Goal: Task Accomplishment & Management: Complete application form

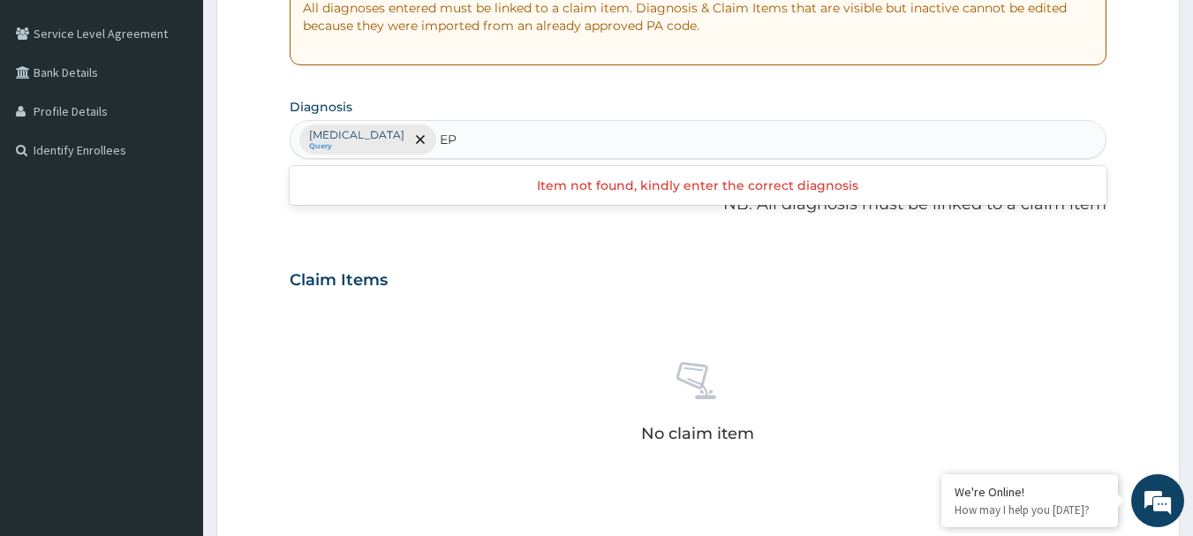
type input "E"
type input "[MEDICAL_DATA]"
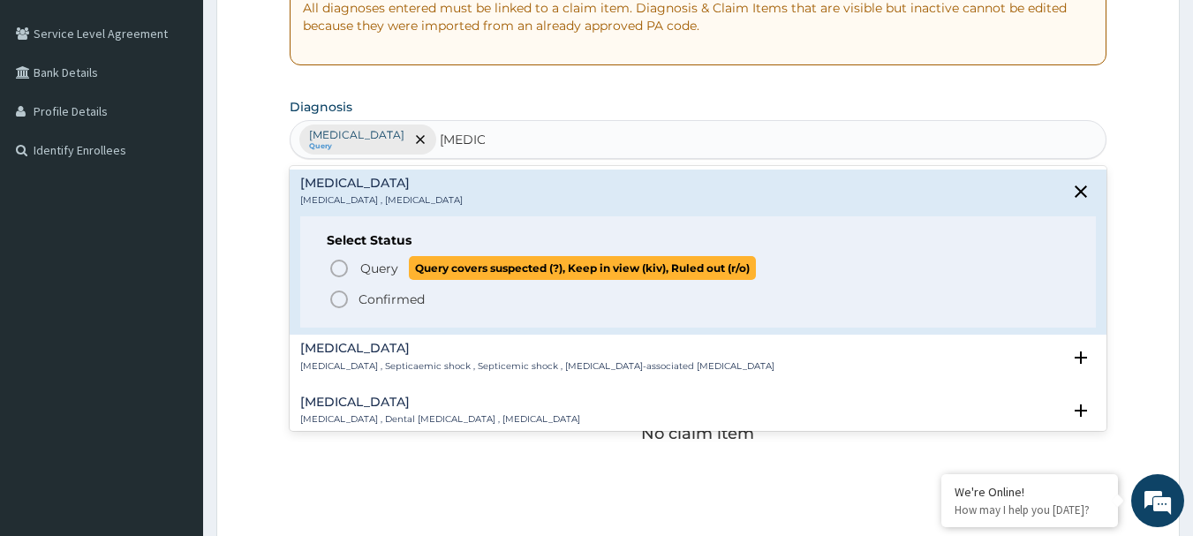
click at [346, 268] on circle "status option query" at bounding box center [339, 268] width 16 height 16
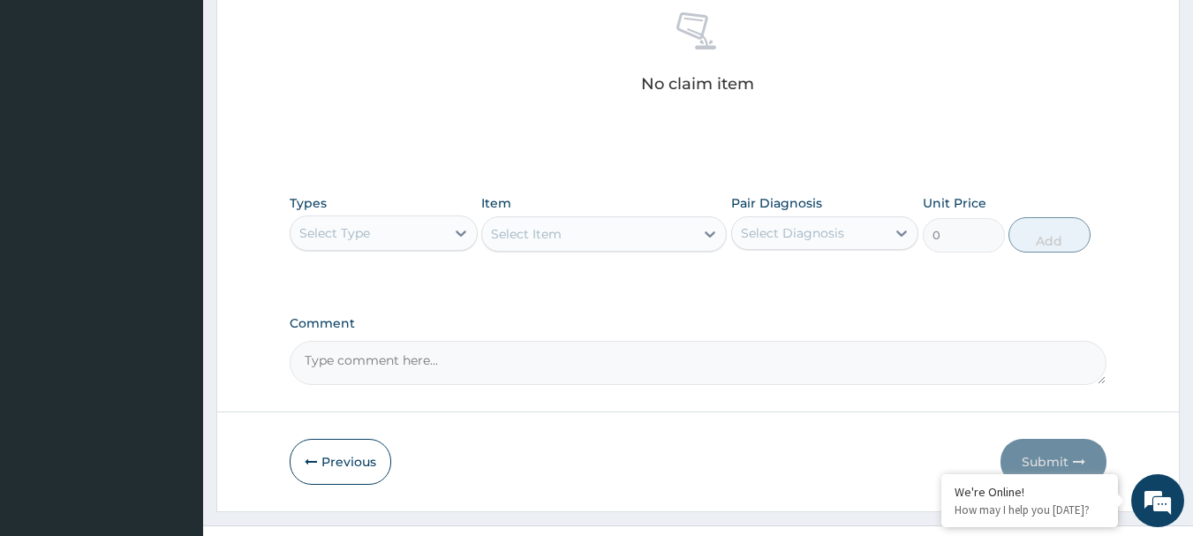
scroll to position [706, 0]
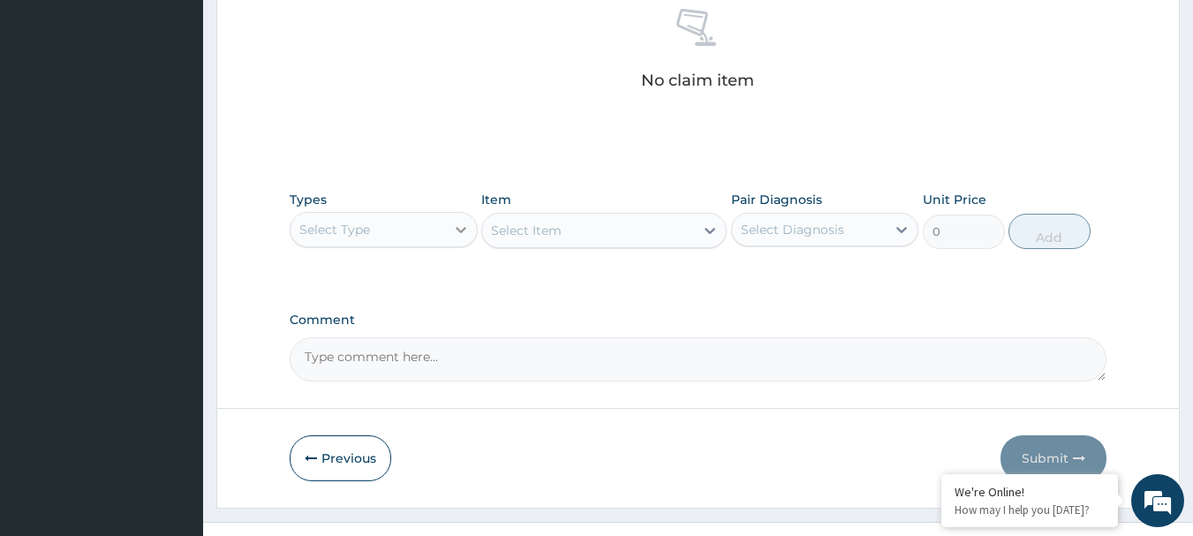
click at [450, 227] on div at bounding box center [461, 230] width 32 height 32
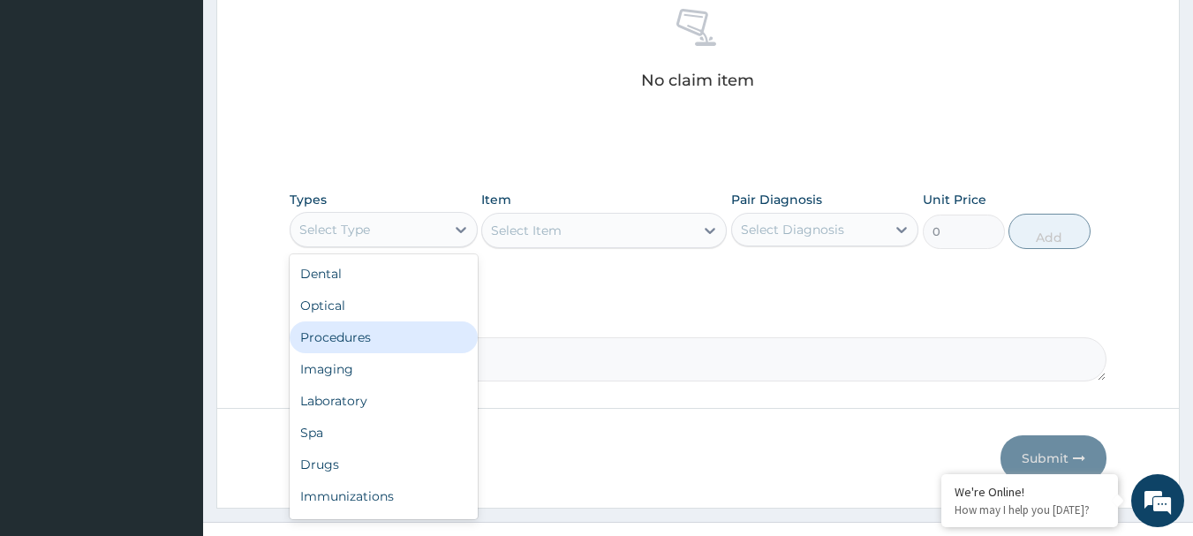
click at [434, 332] on div "Procedures" at bounding box center [384, 337] width 188 height 32
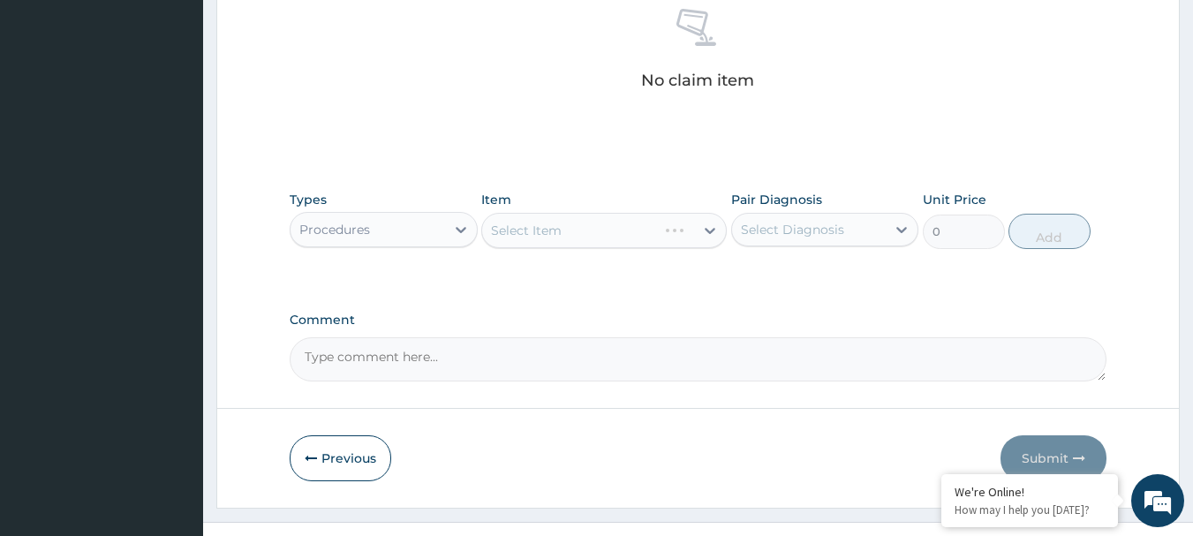
click at [580, 234] on div "Select Item" at bounding box center [603, 230] width 245 height 35
click at [595, 225] on div "Select Item" at bounding box center [603, 230] width 245 height 35
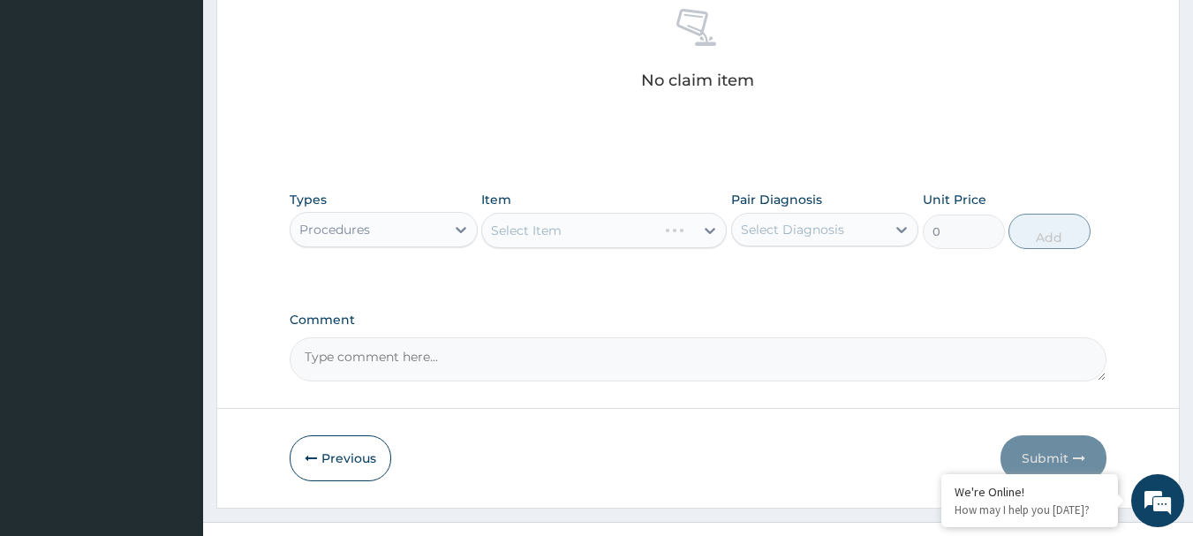
click at [595, 225] on div "Select Item" at bounding box center [603, 230] width 245 height 35
click at [594, 235] on div "Select Item" at bounding box center [603, 230] width 245 height 35
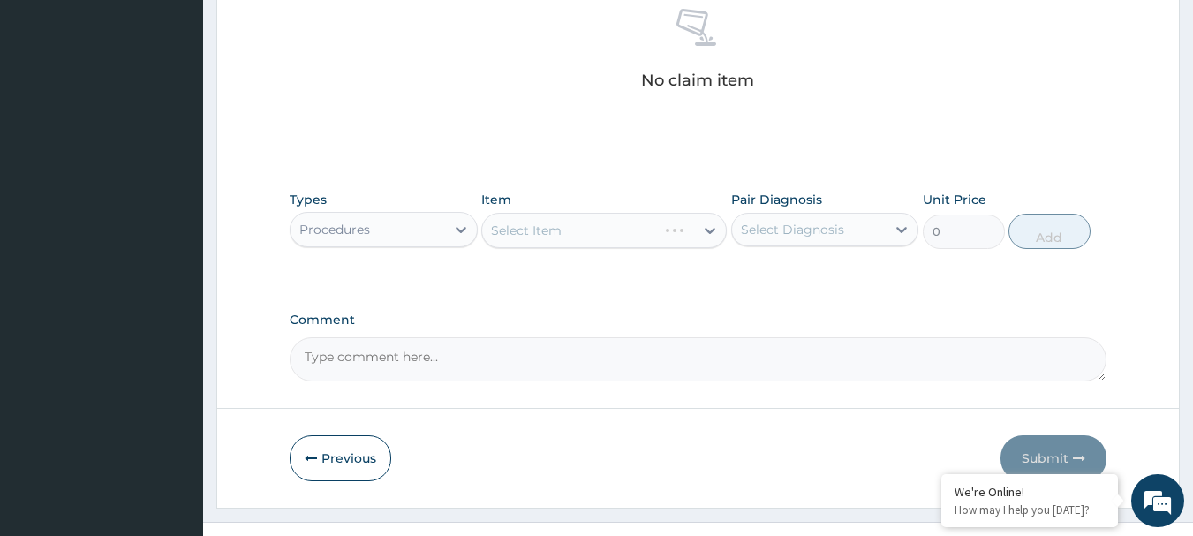
click at [594, 235] on div "Select Item" at bounding box center [603, 230] width 245 height 35
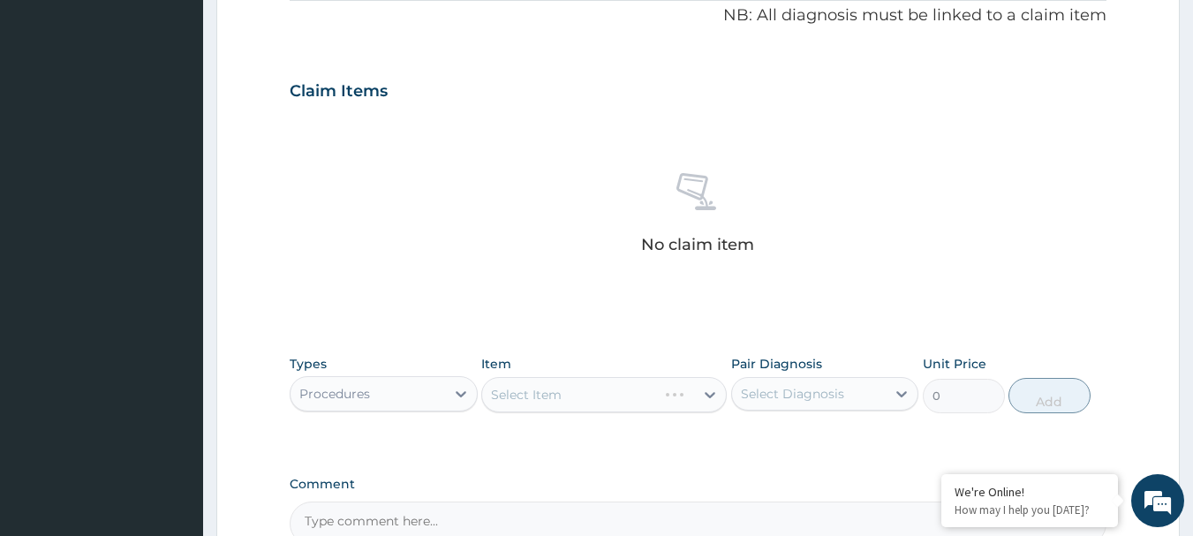
scroll to position [649, 0]
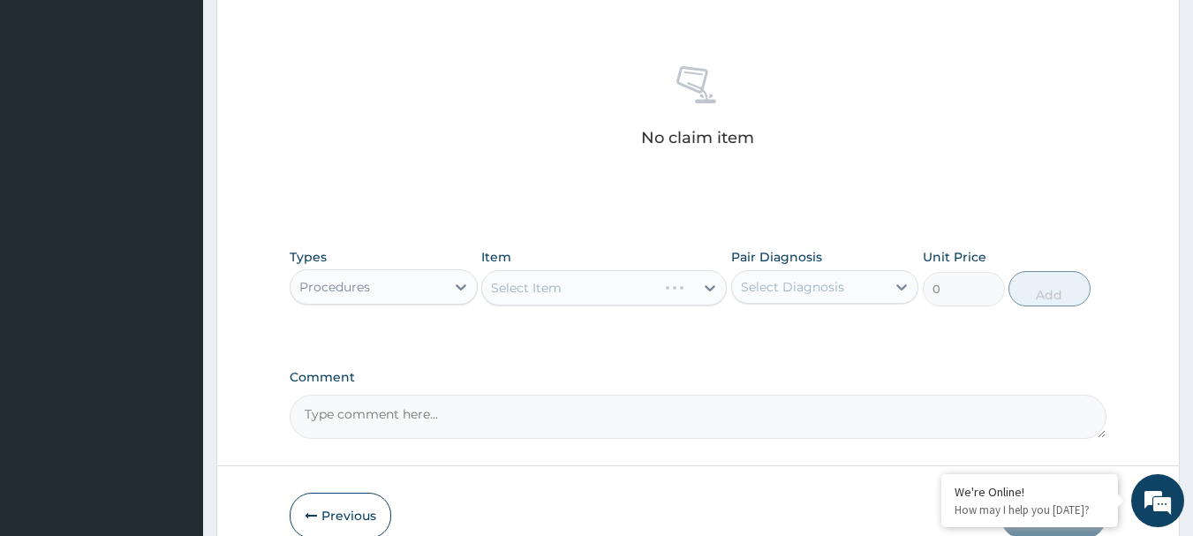
click at [519, 291] on div "Select Item" at bounding box center [603, 287] width 245 height 35
click at [551, 302] on div "Select Item" at bounding box center [603, 287] width 245 height 35
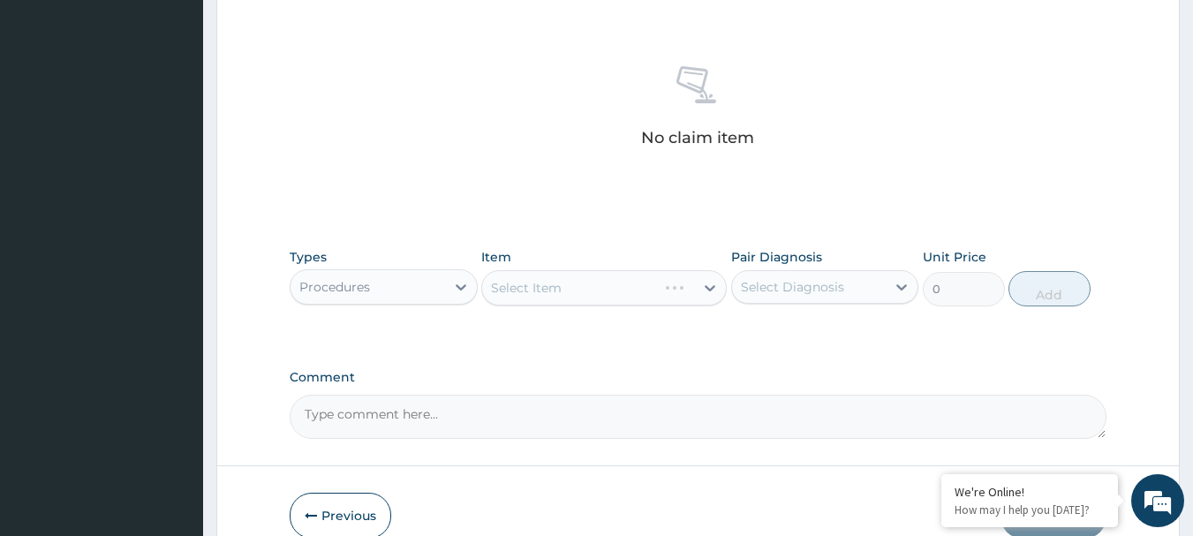
click at [569, 295] on div "Select Item" at bounding box center [603, 287] width 245 height 35
click at [591, 286] on div "Select Item" at bounding box center [603, 287] width 245 height 35
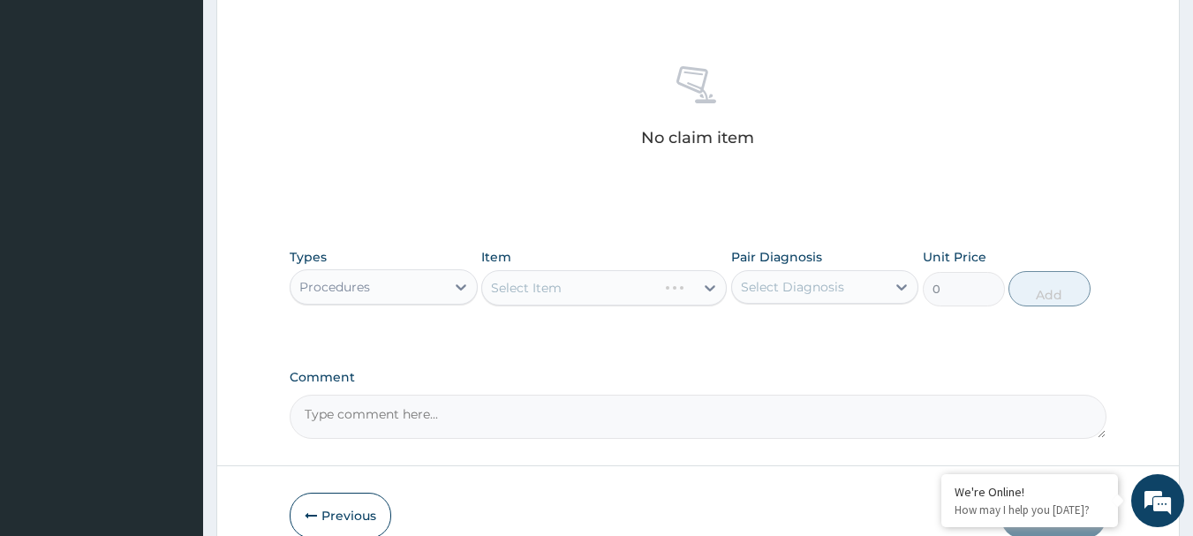
click at [572, 289] on div "Select Item" at bounding box center [603, 287] width 245 height 35
click at [586, 291] on div "Select Item" at bounding box center [603, 287] width 245 height 35
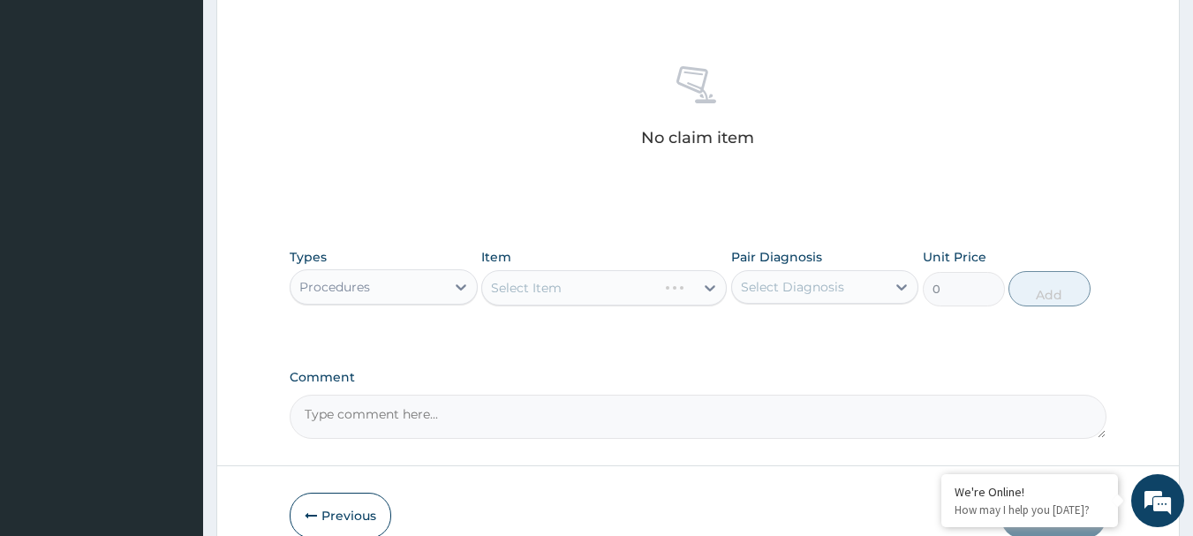
click at [586, 291] on div "Select Item" at bounding box center [603, 287] width 245 height 35
click at [529, 285] on div "Select Item" at bounding box center [603, 287] width 245 height 35
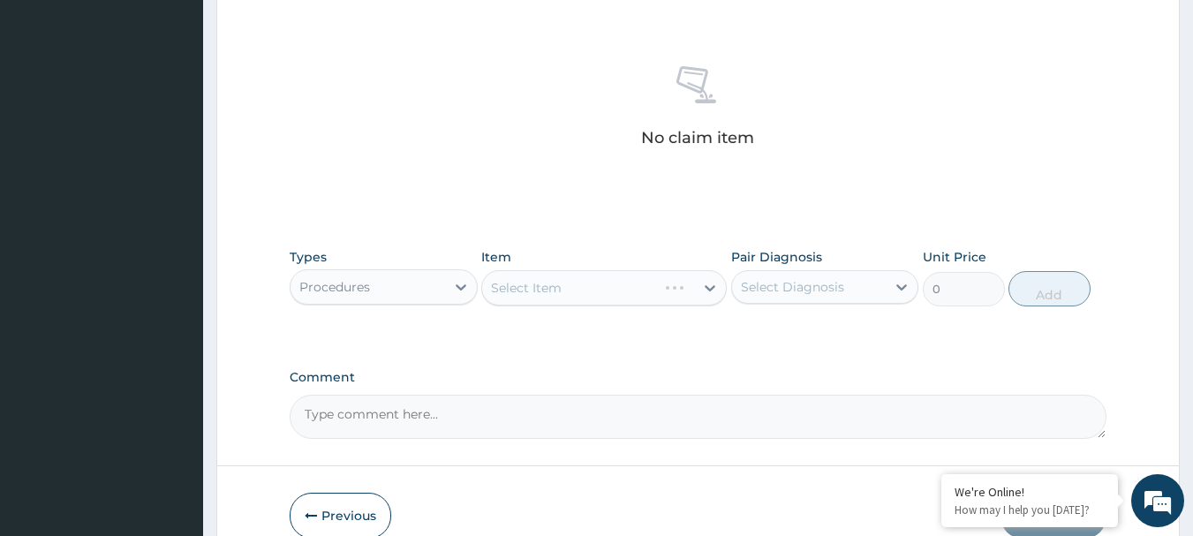
click at [529, 285] on div "Select Item" at bounding box center [603, 287] width 245 height 35
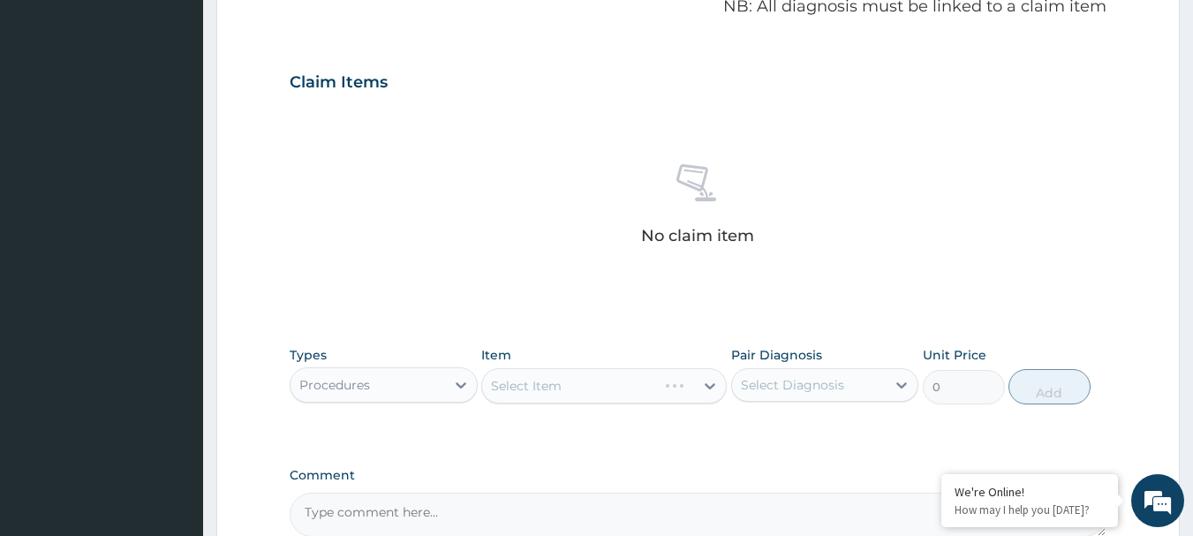
scroll to position [737, 0]
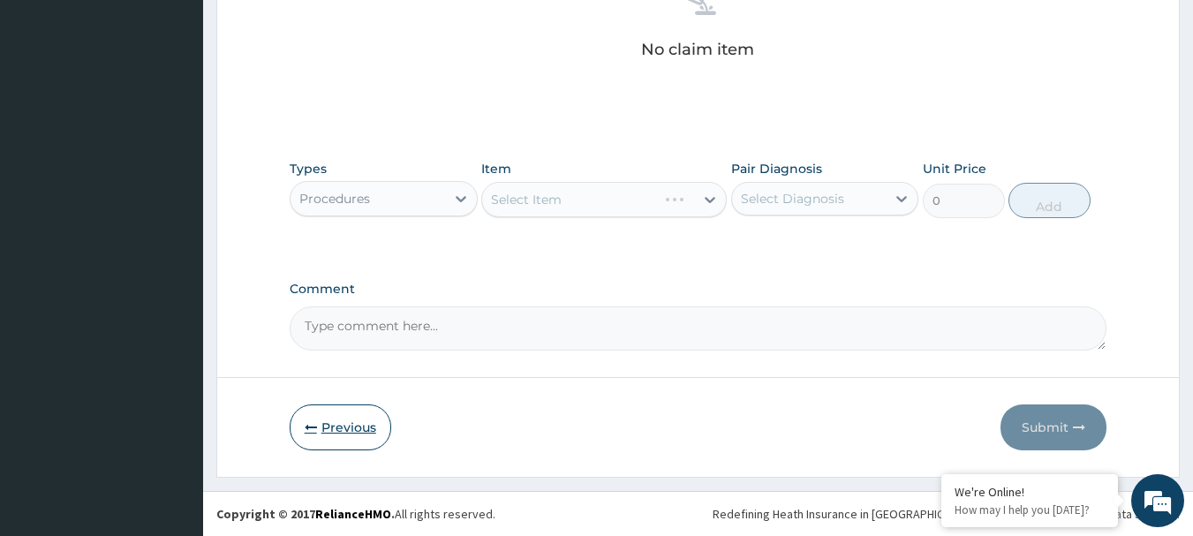
click at [323, 426] on button "Previous" at bounding box center [341, 427] width 102 height 46
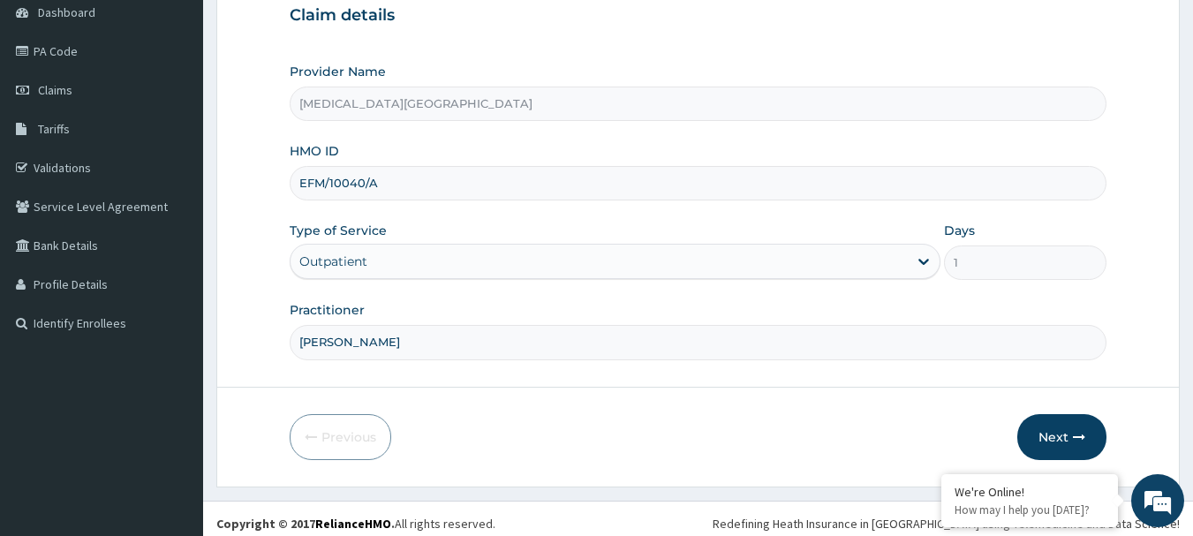
scroll to position [190, 0]
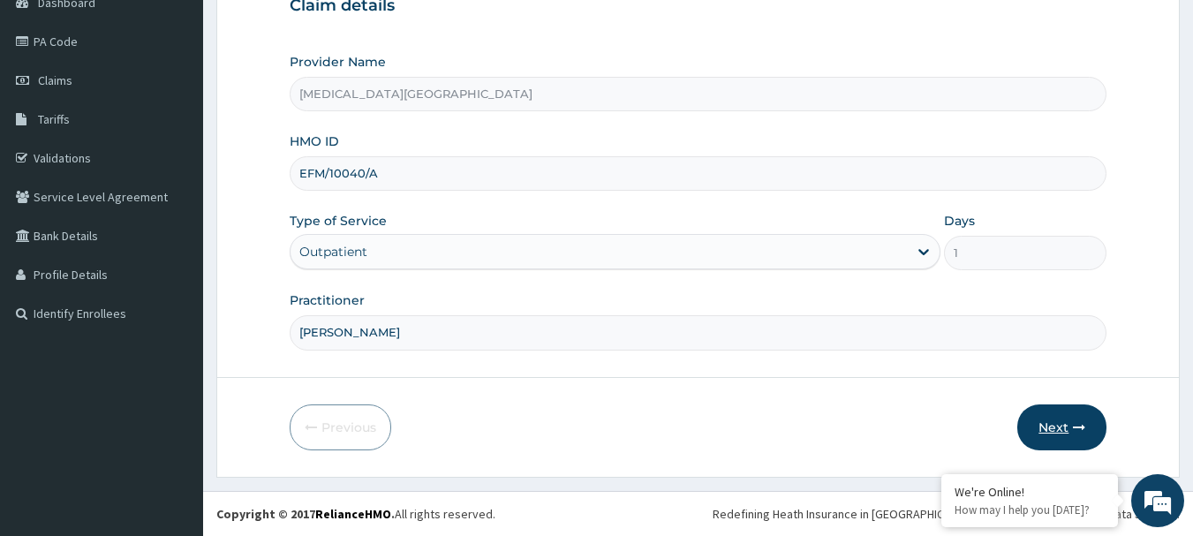
click at [1072, 411] on button "Next" at bounding box center [1061, 427] width 89 height 46
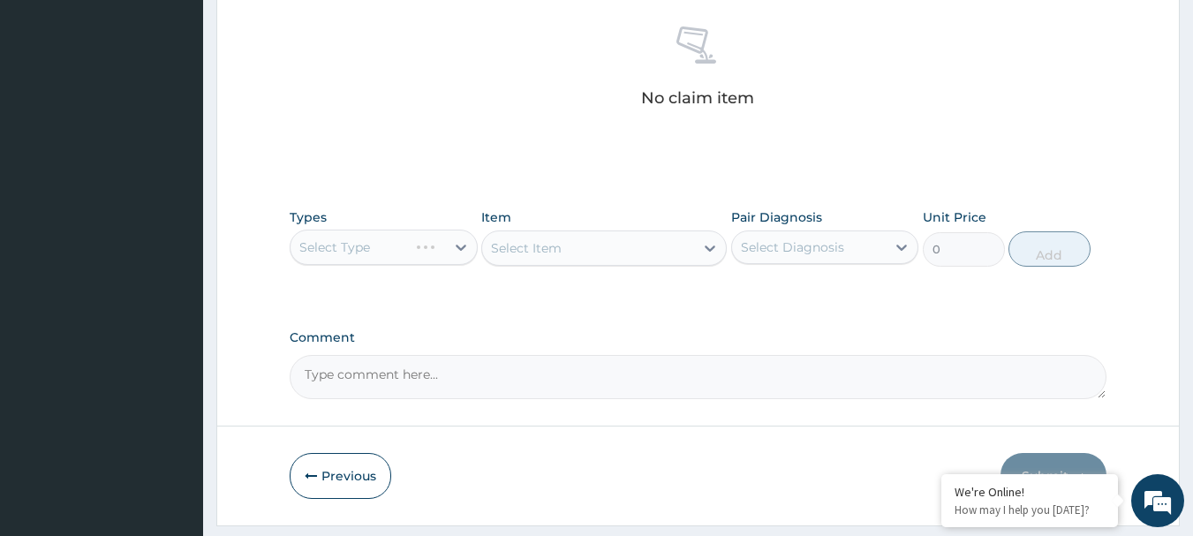
scroll to position [720, 0]
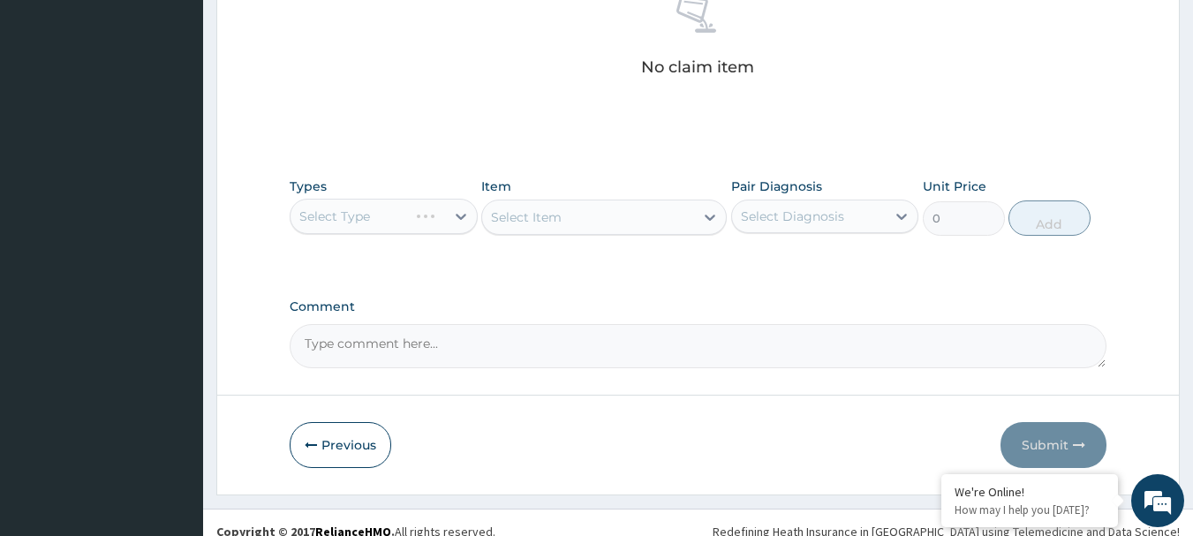
click at [433, 225] on div "Select Type" at bounding box center [384, 216] width 188 height 35
click at [459, 219] on div "Select Type" at bounding box center [384, 216] width 188 height 35
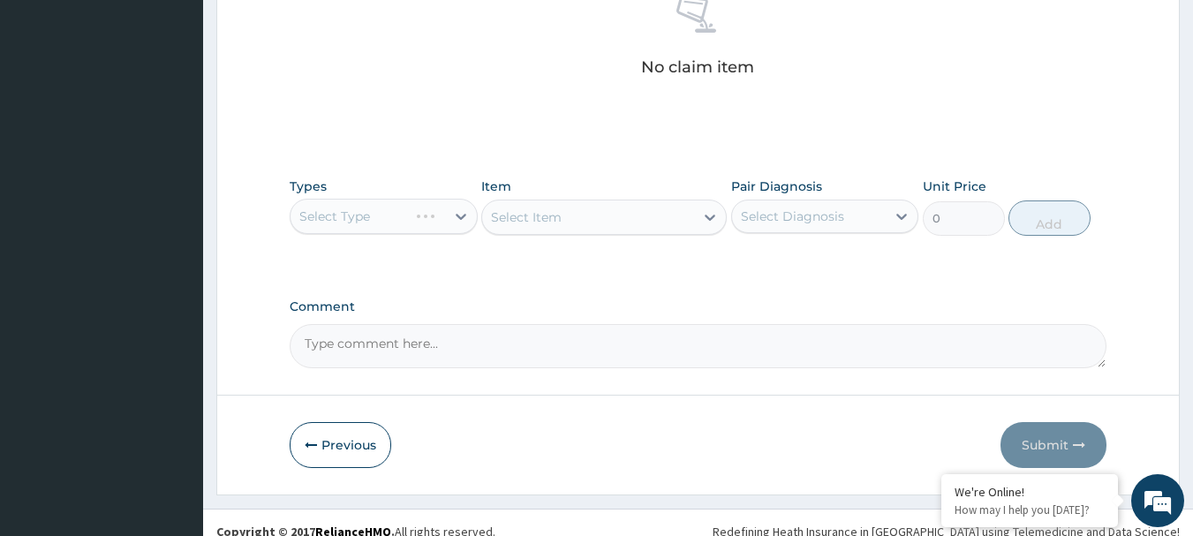
click at [459, 219] on div "Select Type" at bounding box center [384, 216] width 188 height 35
click at [435, 218] on div "Select Type" at bounding box center [384, 216] width 188 height 35
click at [577, 216] on div "Select Item" at bounding box center [603, 217] width 245 height 35
click at [692, 307] on label "Comment" at bounding box center [699, 306] width 818 height 15
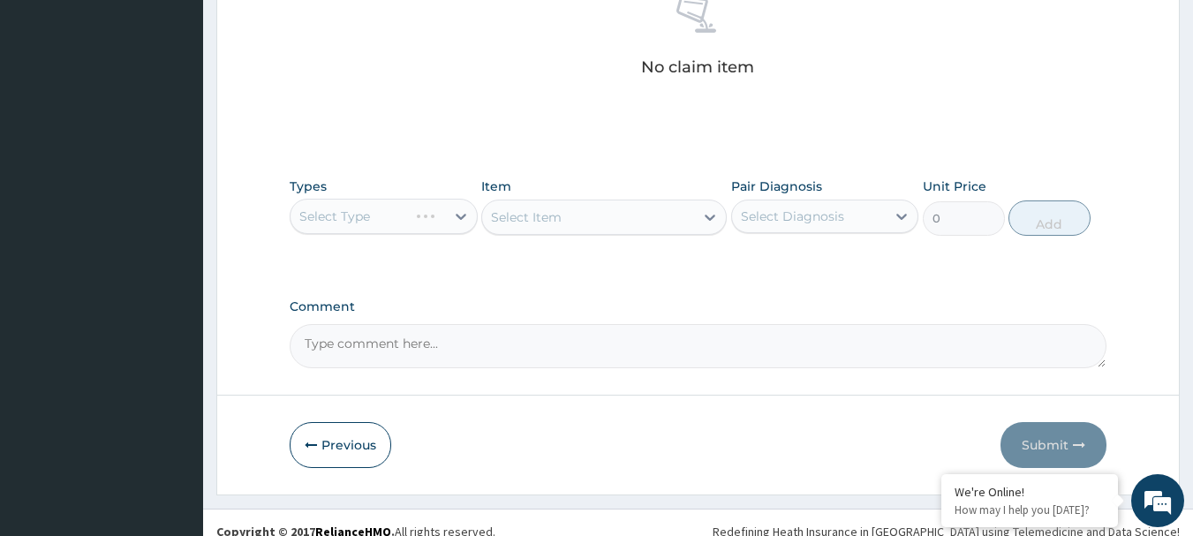
click at [692, 324] on textarea "Comment" at bounding box center [699, 346] width 818 height 44
click at [446, 201] on div "Select Type" at bounding box center [384, 216] width 188 height 35
